Goal: Task Accomplishment & Management: Use online tool/utility

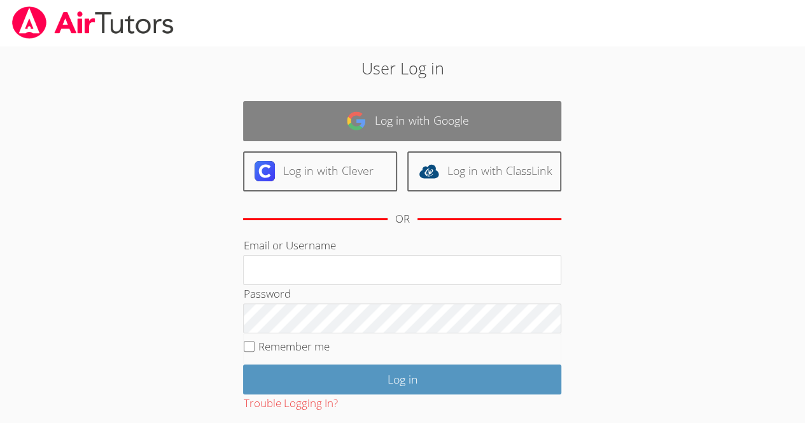
click at [521, 123] on link "Log in with Google" at bounding box center [402, 121] width 318 height 40
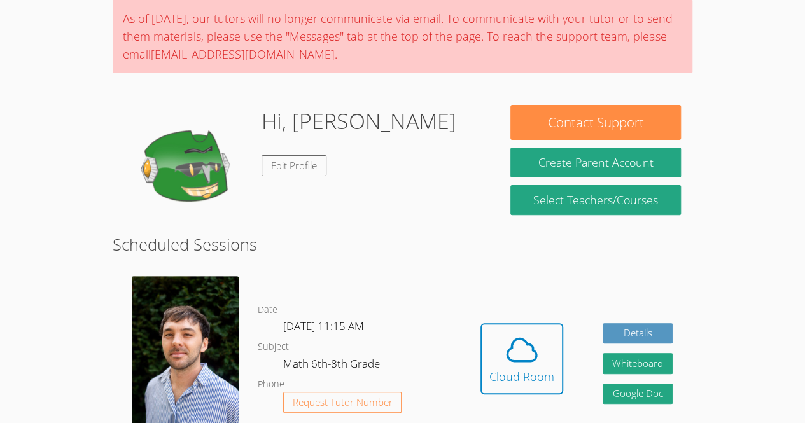
scroll to position [131, 0]
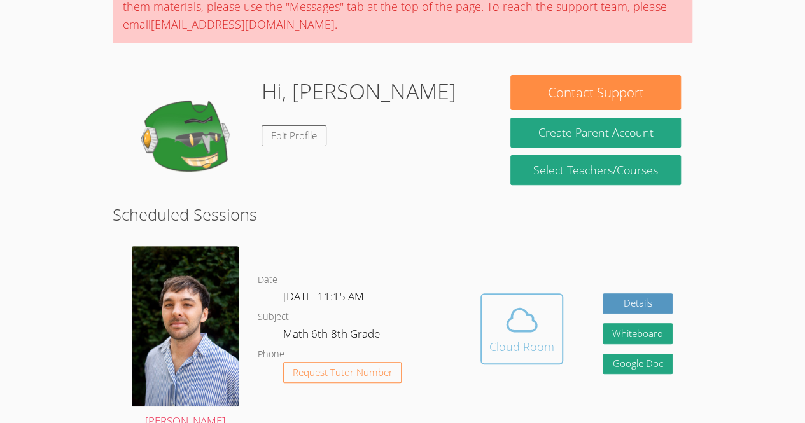
click at [527, 302] on icon at bounding box center [522, 320] width 36 height 36
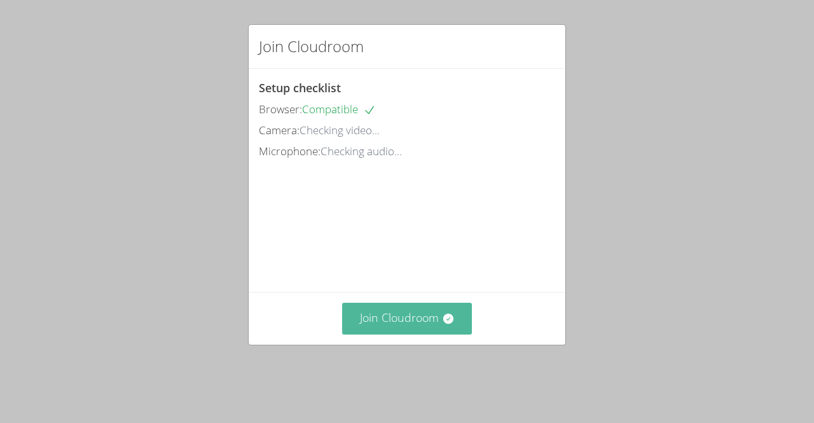
click at [449, 334] on button "Join Cloudroom" at bounding box center [407, 318] width 130 height 31
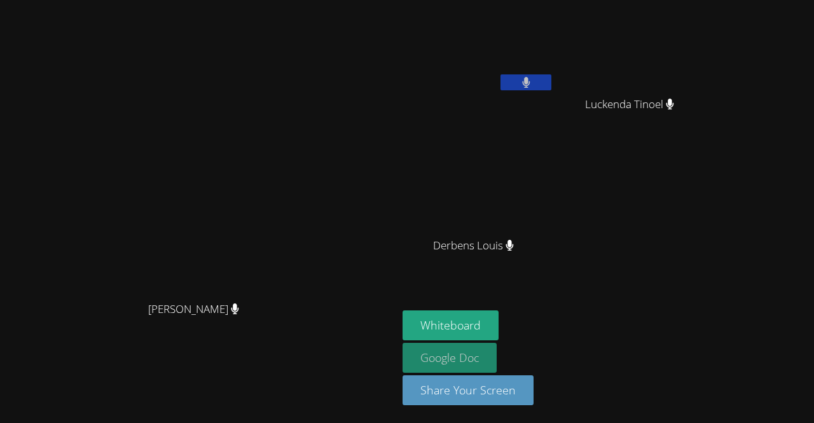
click at [497, 361] on link "Google Doc" at bounding box center [450, 358] width 94 height 30
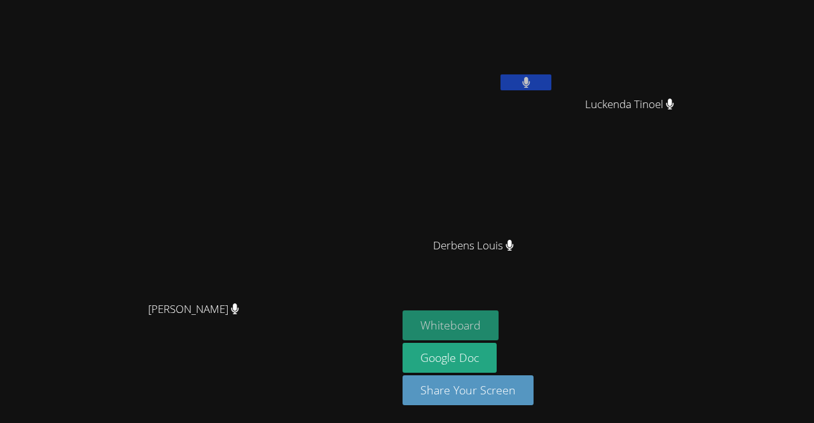
click at [499, 318] on button "Whiteboard" at bounding box center [451, 325] width 96 height 30
